Goal: Find contact information: Obtain details needed to contact an individual or organization

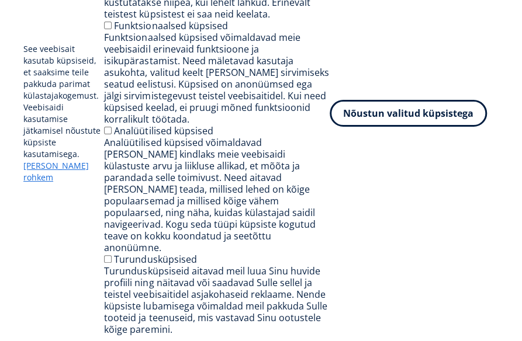
scroll to position [526, 0]
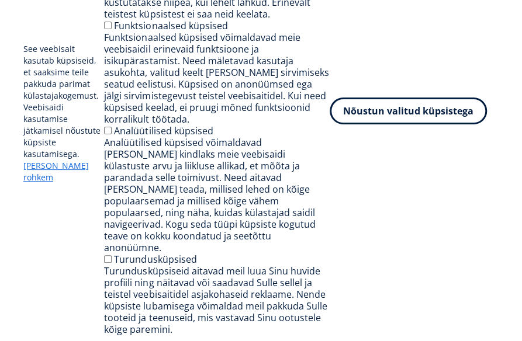
click at [395, 125] on button "Nõustun valitud küpsistega" at bounding box center [408, 111] width 157 height 27
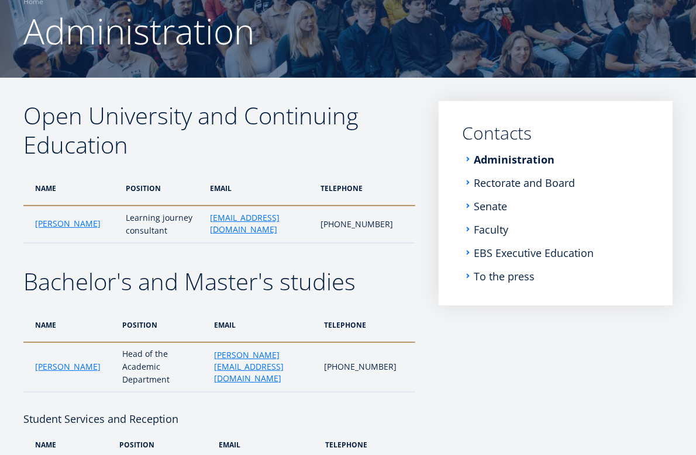
scroll to position [30, 0]
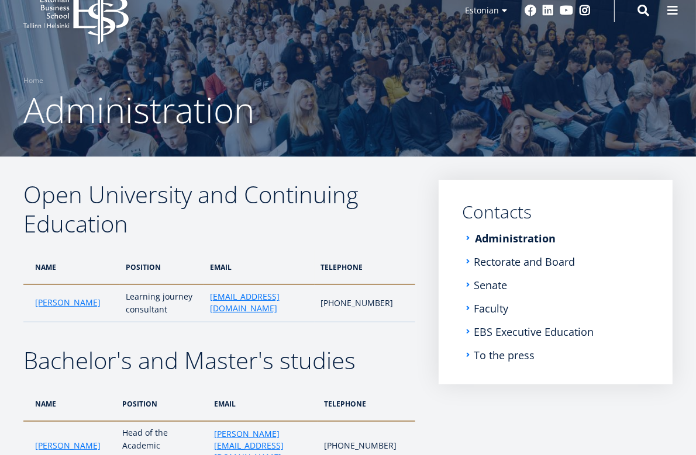
click at [489, 240] on font "Administration" at bounding box center [515, 239] width 81 height 14
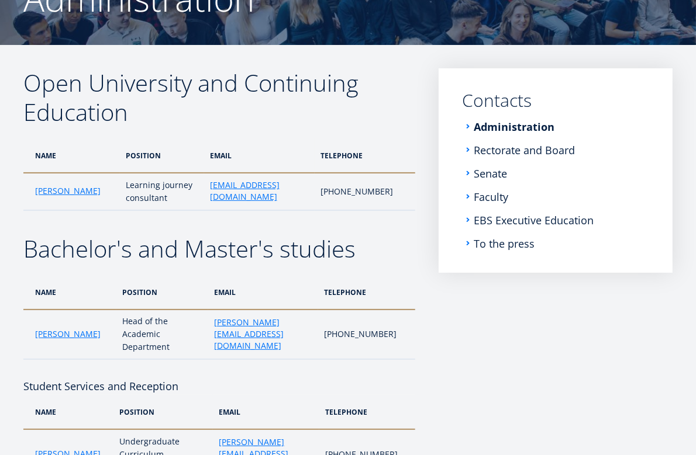
scroll to position [156, 0]
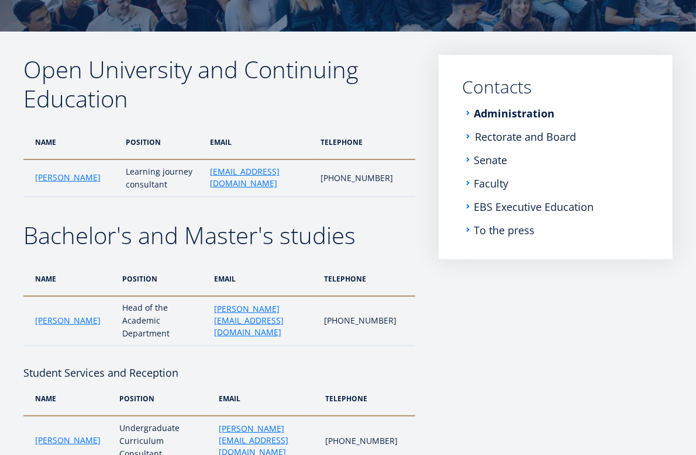
click at [529, 137] on font "Rectorate and Board" at bounding box center [525, 137] width 101 height 14
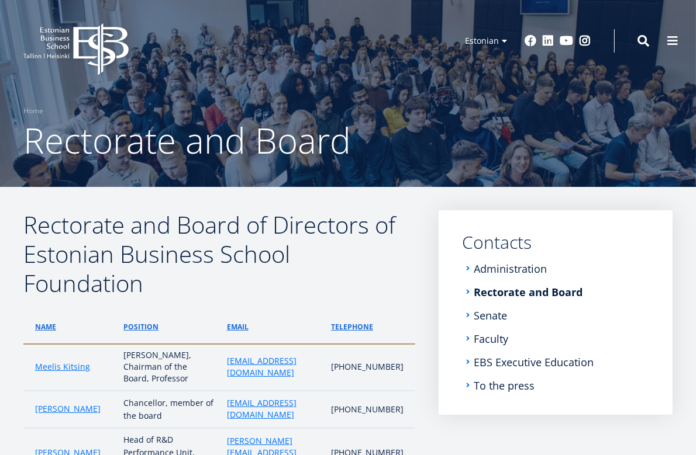
scroll to position [156, 0]
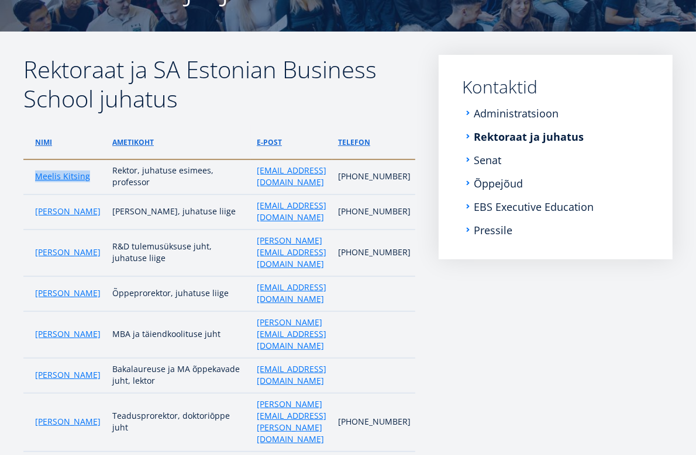
copy link "Meelis Kitsing"
drag, startPoint x: 92, startPoint y: 172, endPoint x: 30, endPoint y: 174, distance: 61.4
click at [30, 174] on td "Meelis Kitsing" at bounding box center [64, 177] width 83 height 35
